Goal: Task Accomplishment & Management: Manage account settings

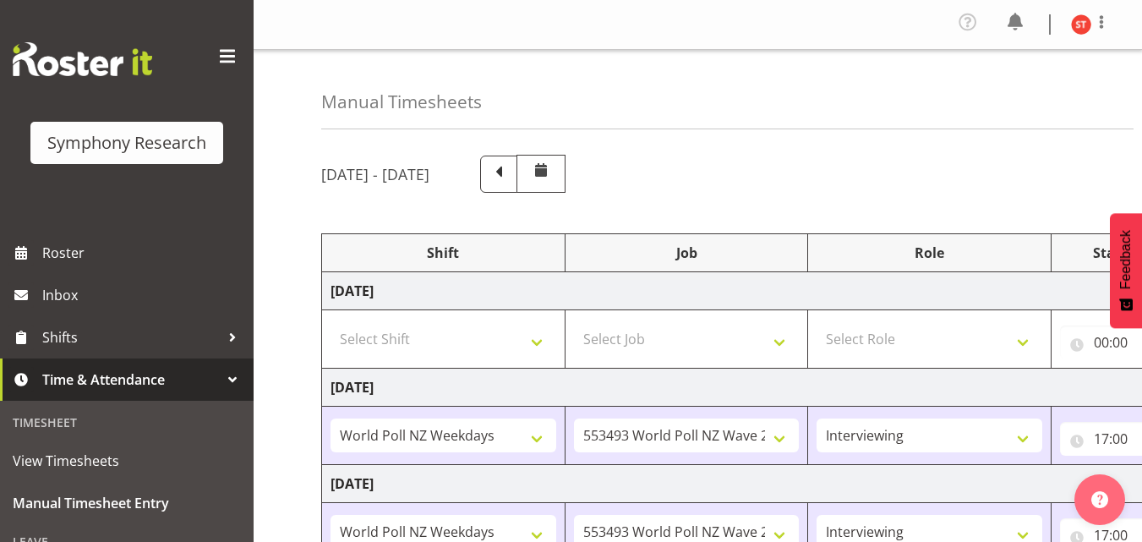
select select "41604"
select select "10527"
select select "47"
select select "41604"
select select "10527"
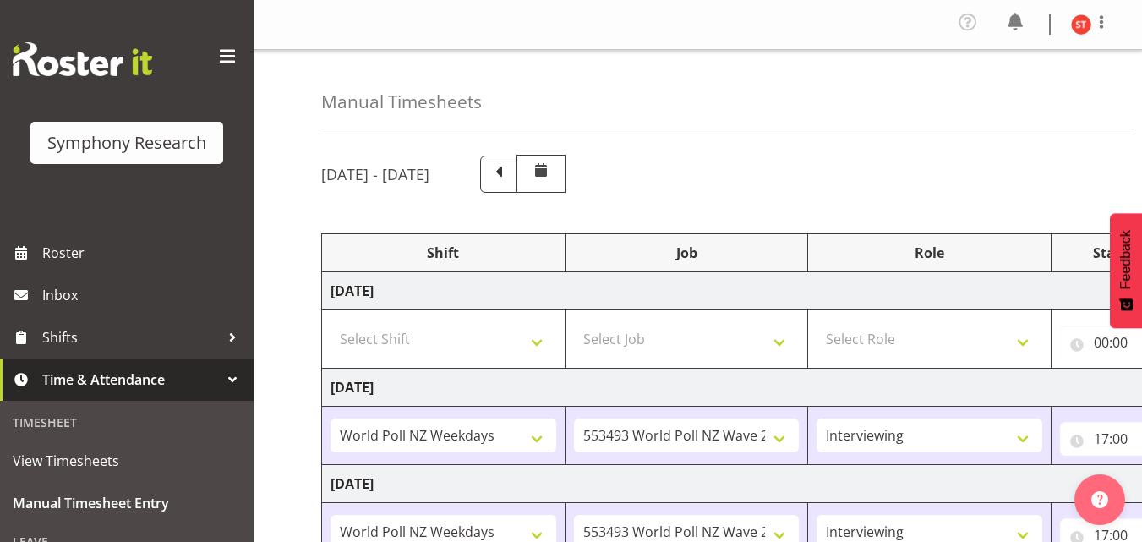
select select "47"
select select "41604"
select select "10527"
select select "47"
select select "41604"
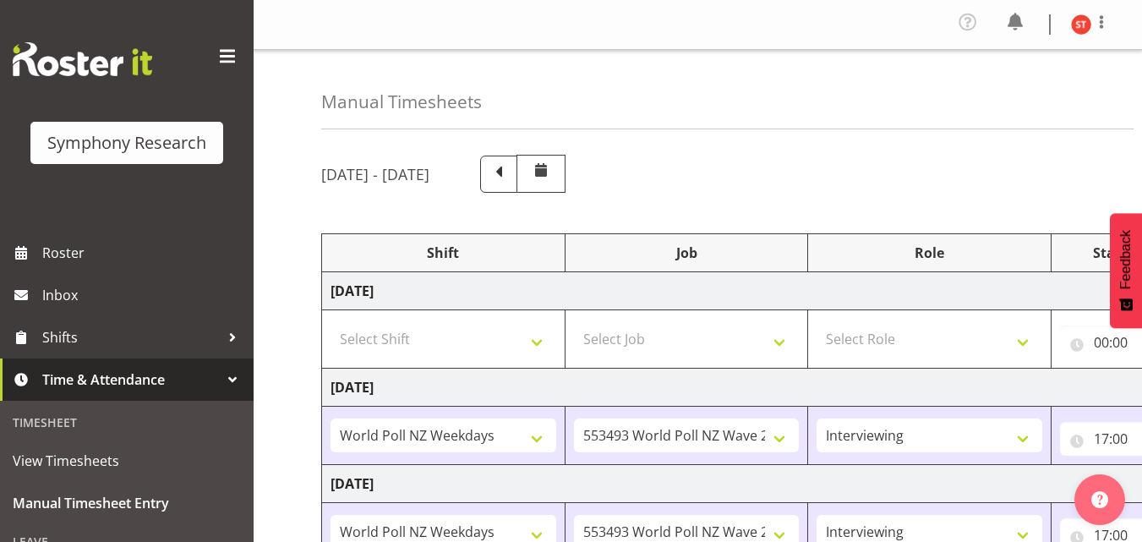
select select "10527"
select select "47"
select select "41319"
select select "10527"
select select "47"
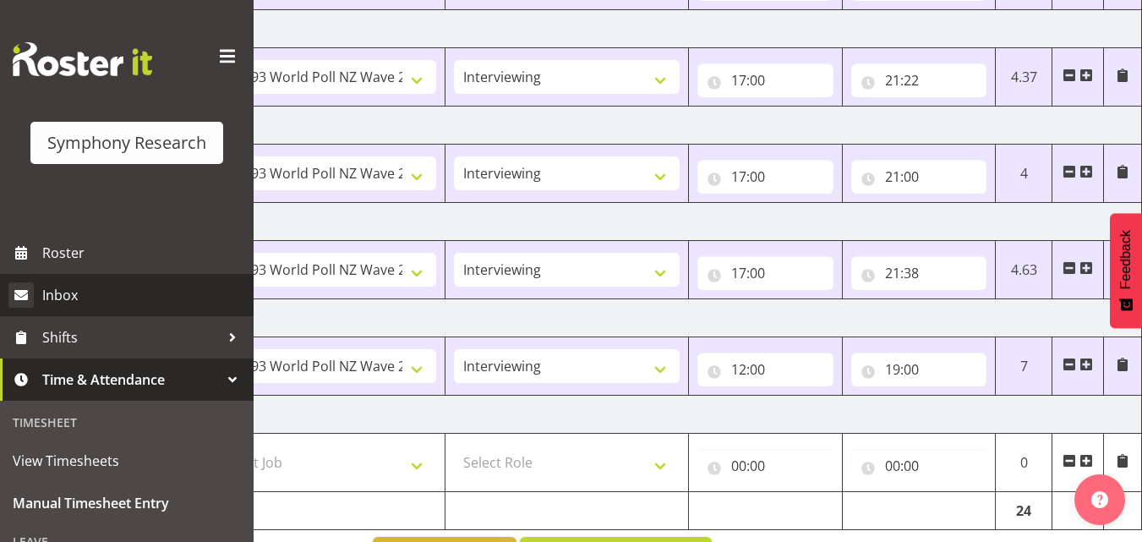
scroll to position [428, 0]
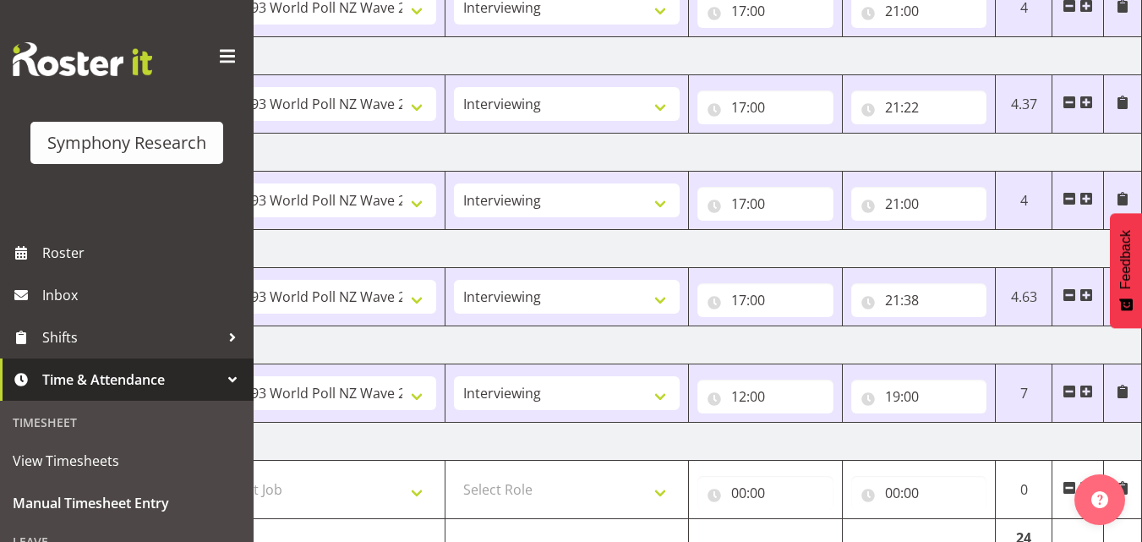
click at [123, 388] on span "Time & Attendance" at bounding box center [130, 379] width 177 height 25
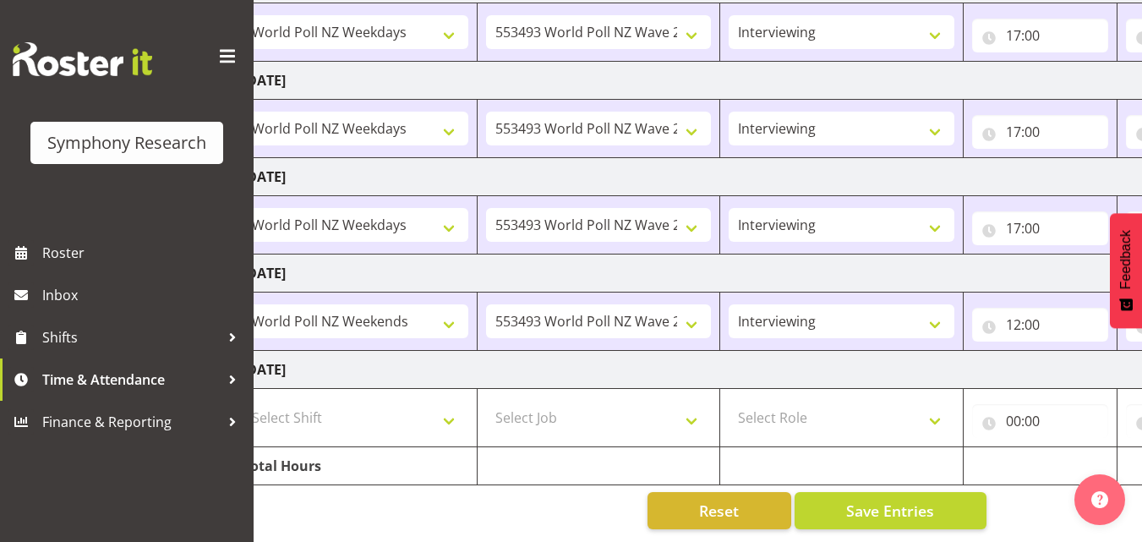
scroll to position [0, 69]
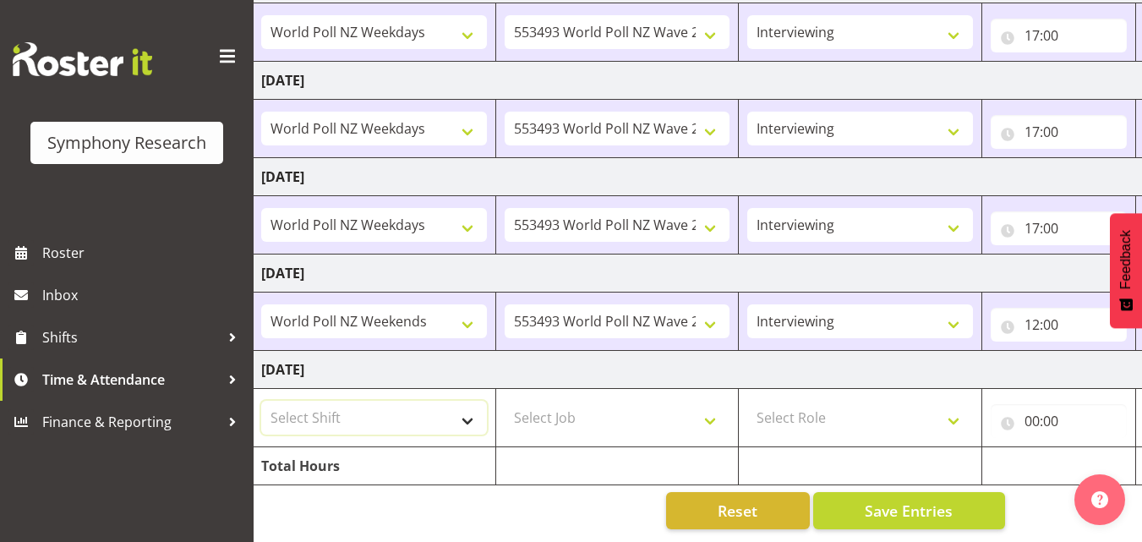
click at [422, 404] on select "Select Shift !!Weekend Residential (Roster IT Shift Label) *Business 9/10am ~ 4…" at bounding box center [374, 418] width 226 height 34
select select "41319"
click at [261, 401] on select "Select Shift !!Weekend Residential (Roster IT Shift Label) *Business 9/10am ~ 4…" at bounding box center [374, 418] width 226 height 34
click at [568, 407] on select "Select Job 550060 IF Admin 553492 World Poll Aus Wave 2 Main 2025 553493 World …" at bounding box center [618, 418] width 226 height 34
select select "10527"
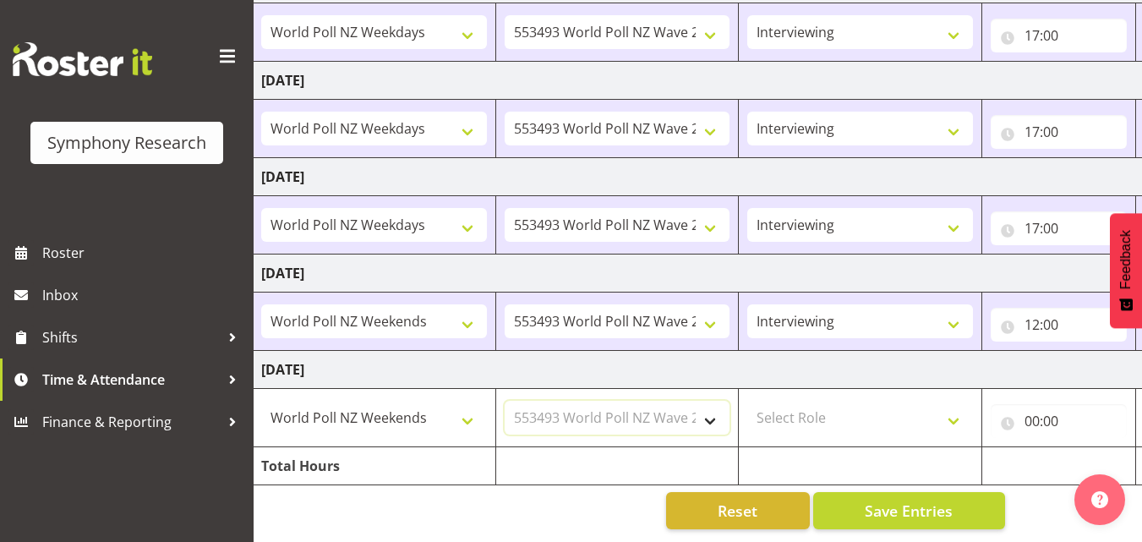
click at [505, 401] on select "Select Job 550060 IF Admin 553492 World Poll Aus Wave 2 Main 2025 553493 World …" at bounding box center [618, 418] width 226 height 34
click at [789, 404] on select "Select Role Briefing Interviewing" at bounding box center [860, 418] width 226 height 34
select select "47"
click at [747, 401] on select "Select Role Briefing Interviewing" at bounding box center [860, 418] width 226 height 34
click at [1034, 407] on input "00:00" at bounding box center [1059, 421] width 136 height 34
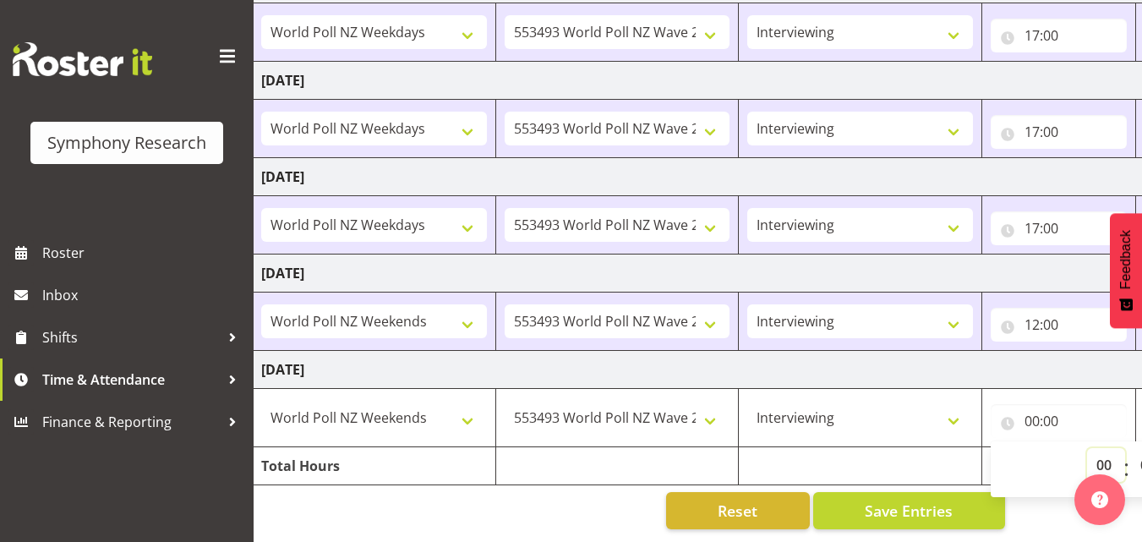
click at [1105, 450] on select "00 01 02 03 04 05 06 07 08 09 10 11 12 13 14 15 16 17 18 19 20 21 22 23" at bounding box center [1106, 465] width 38 height 34
select select "12"
click at [1087, 448] on select "00 01 02 03 04 05 06 07 08 09 10 11 12 13 14 15 16 17 18 19 20 21 22 23" at bounding box center [1106, 465] width 38 height 34
type input "12:00"
click at [909, 458] on td at bounding box center [860, 466] width 243 height 38
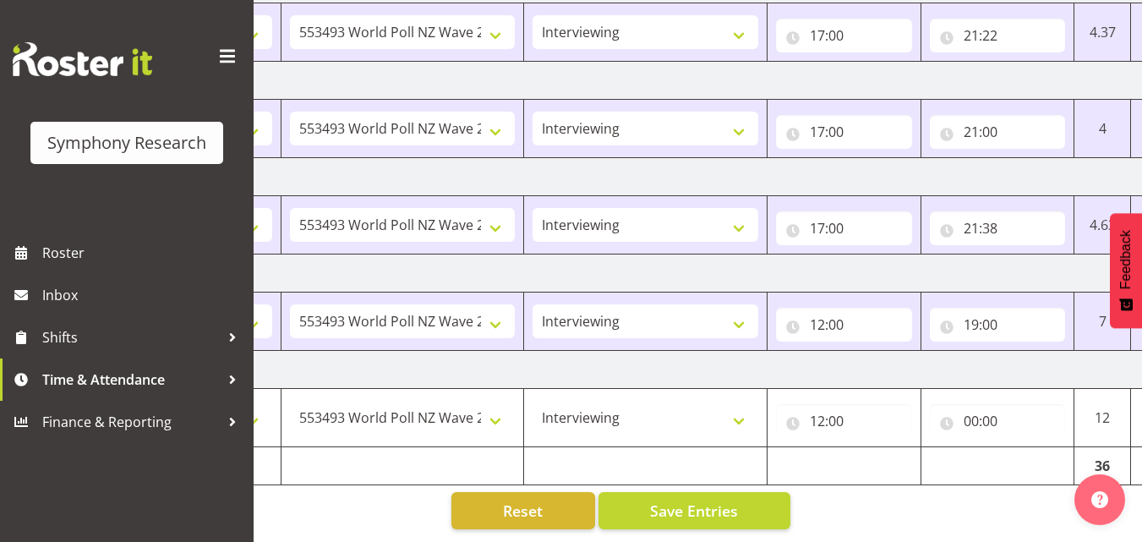
scroll to position [0, 363]
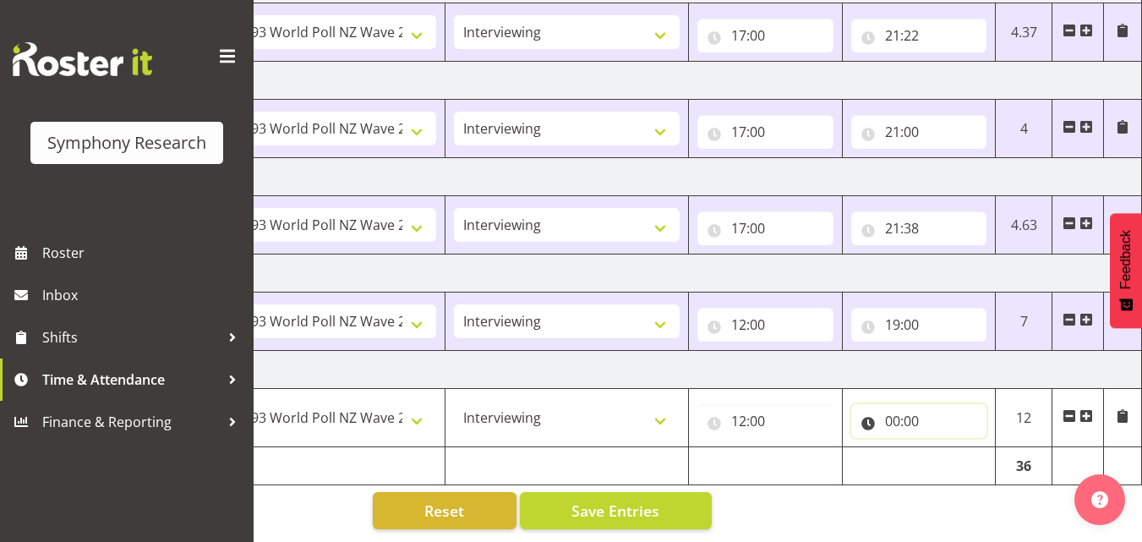
click at [898, 404] on input "00:00" at bounding box center [919, 421] width 136 height 34
click at [960, 448] on select "00 01 02 03 04 05 06 07 08 09 10 11 12 13 14 15 16 17 18 19 20 21 22 23" at bounding box center [966, 465] width 38 height 34
select select "15"
click at [947, 448] on select "00 01 02 03 04 05 06 07 08 09 10 11 12 13 14 15 16 17 18 19 20 21 22 23" at bounding box center [966, 465] width 38 height 34
type input "15:00"
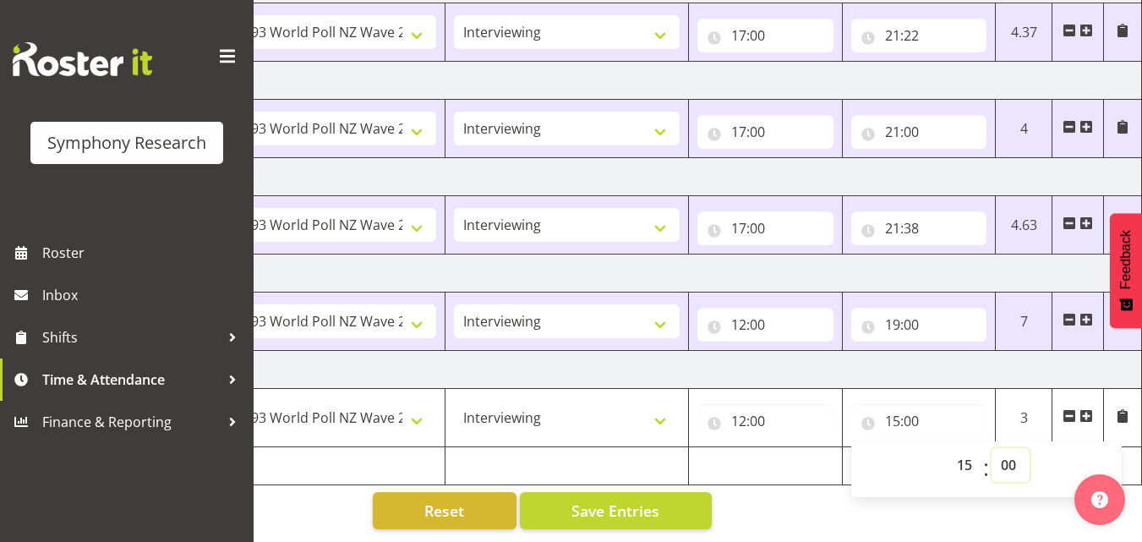
click at [1012, 454] on select "00 01 02 03 04 05 06 07 08 09 10 11 12 13 14 15 16 17 18 19 20 21 22 23 24 25 2…" at bounding box center [1010, 465] width 38 height 34
click at [943, 495] on div "Manual Timesheets [DATE] - [DATE] Shift Job Role Start Time End Time Total [DAT…" at bounding box center [698, 45] width 888 height 991
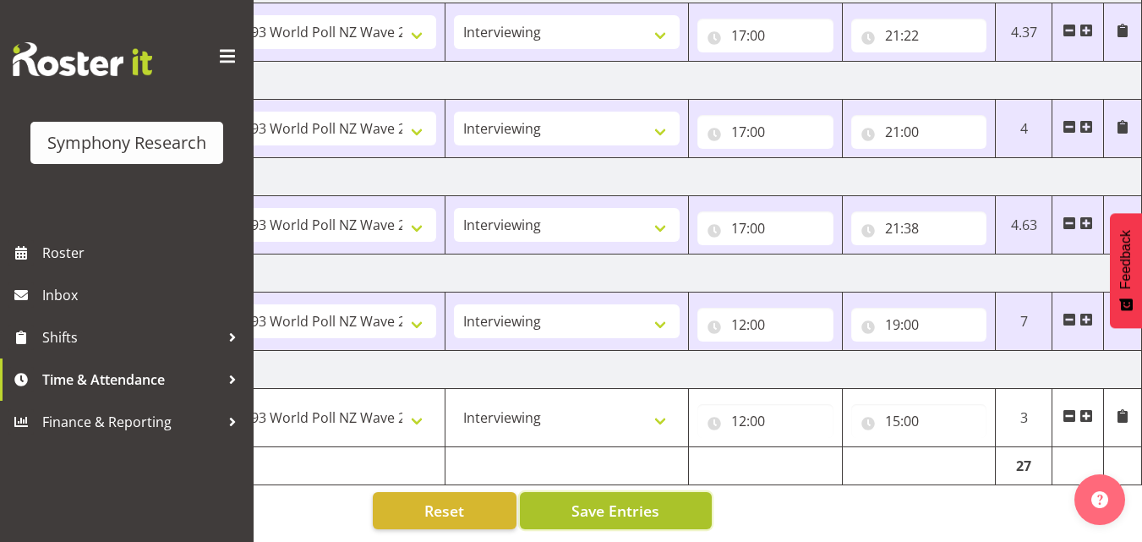
click at [679, 492] on button "Save Entries" at bounding box center [616, 510] width 192 height 37
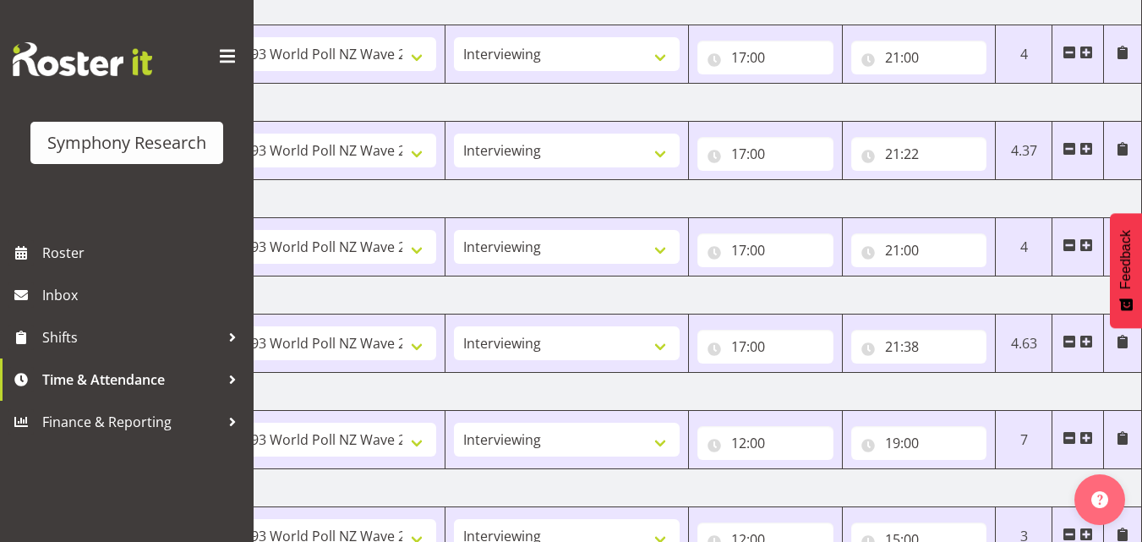
scroll to position [512, 0]
